Goal: Transaction & Acquisition: Download file/media

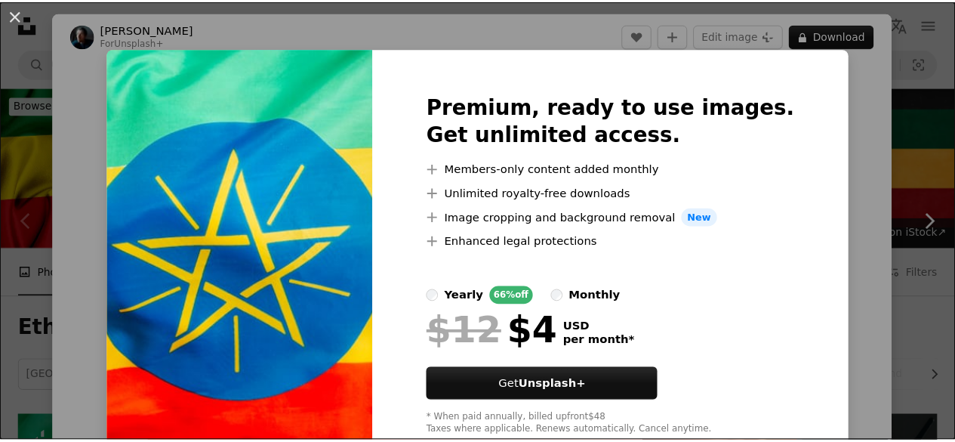
scroll to position [160, 0]
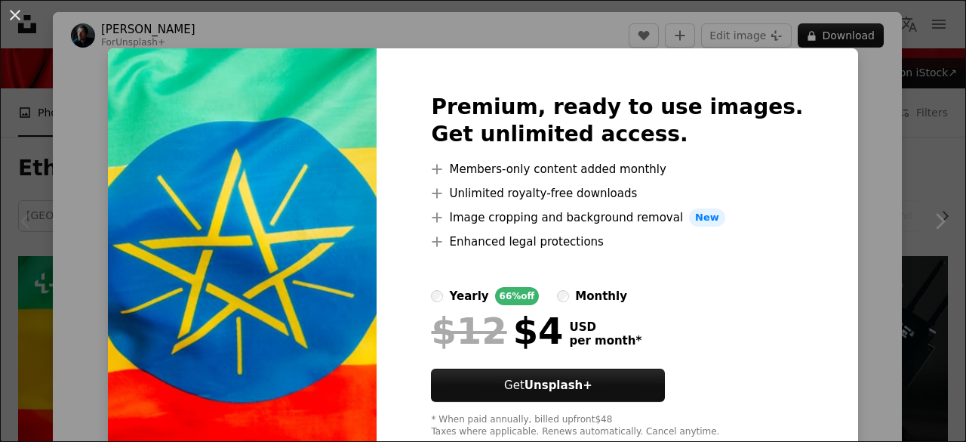
click at [815, 143] on div "An X shape Premium, ready to use images. Get unlimited access. A plus sign Memb…" at bounding box center [483, 221] width 966 height 442
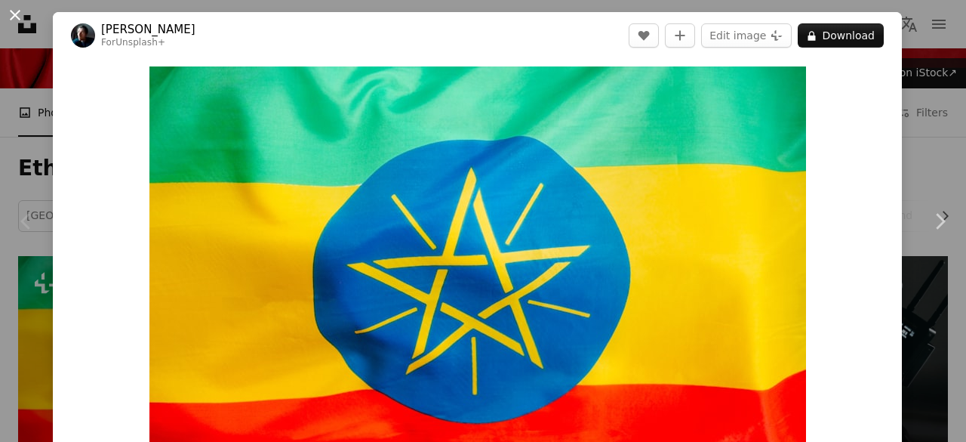
click at [6, 11] on button "An X shape" at bounding box center [15, 15] width 18 height 18
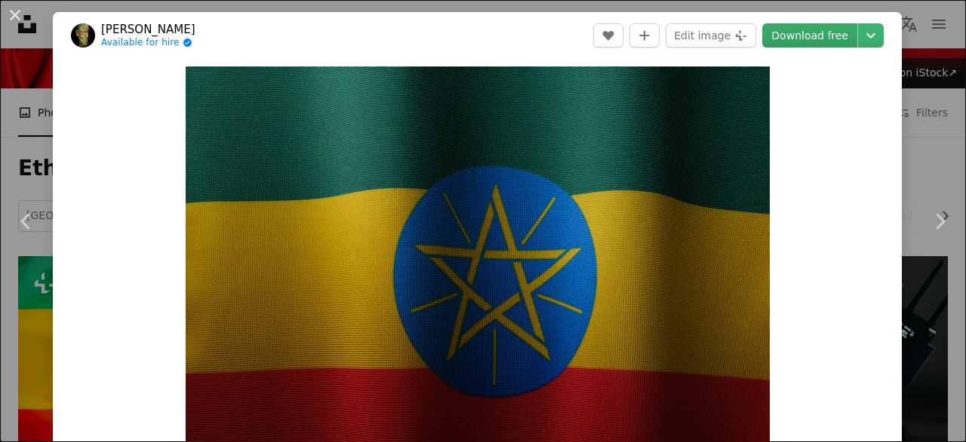
click at [811, 44] on link "Download free" at bounding box center [810, 35] width 95 height 24
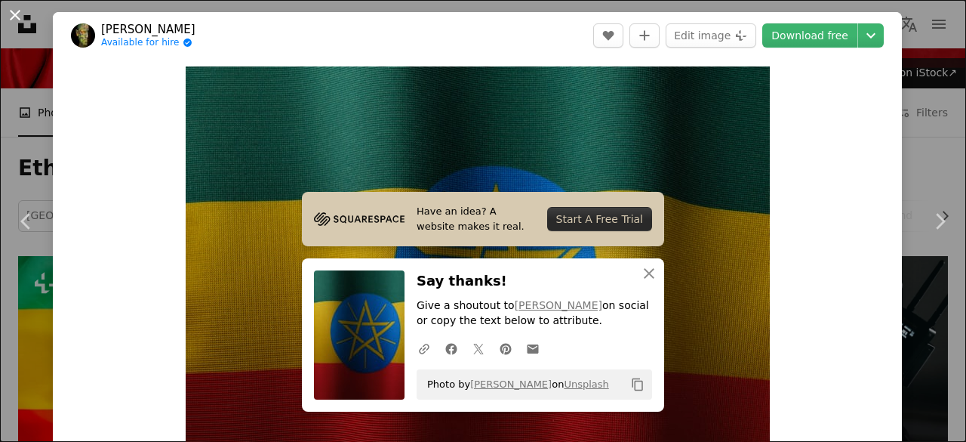
click at [16, 6] on button "An X shape" at bounding box center [15, 15] width 18 height 18
